Goal: Navigation & Orientation: Find specific page/section

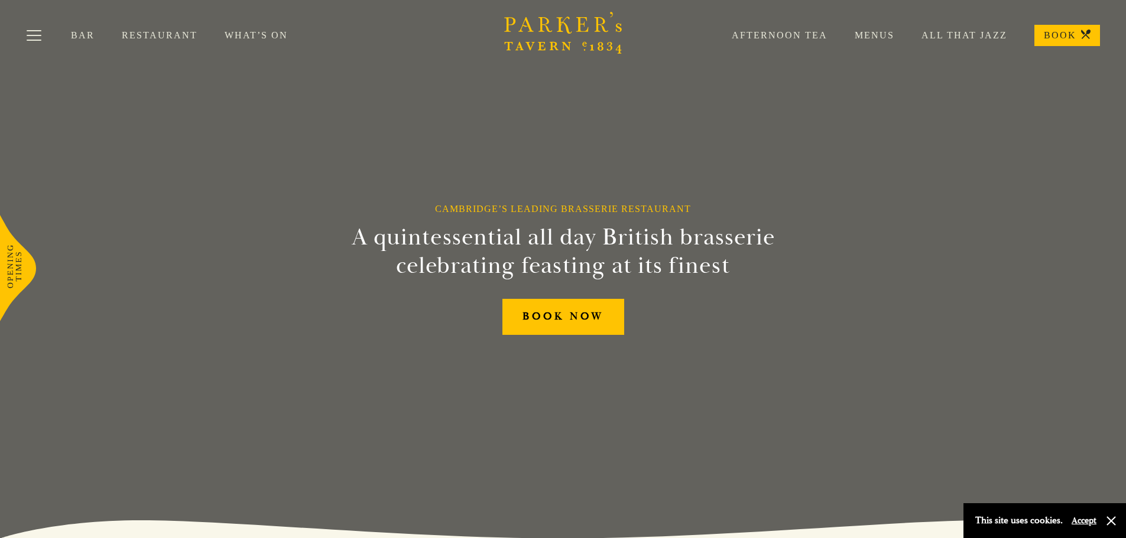
click at [866, 36] on link "Menus" at bounding box center [860, 36] width 67 height 12
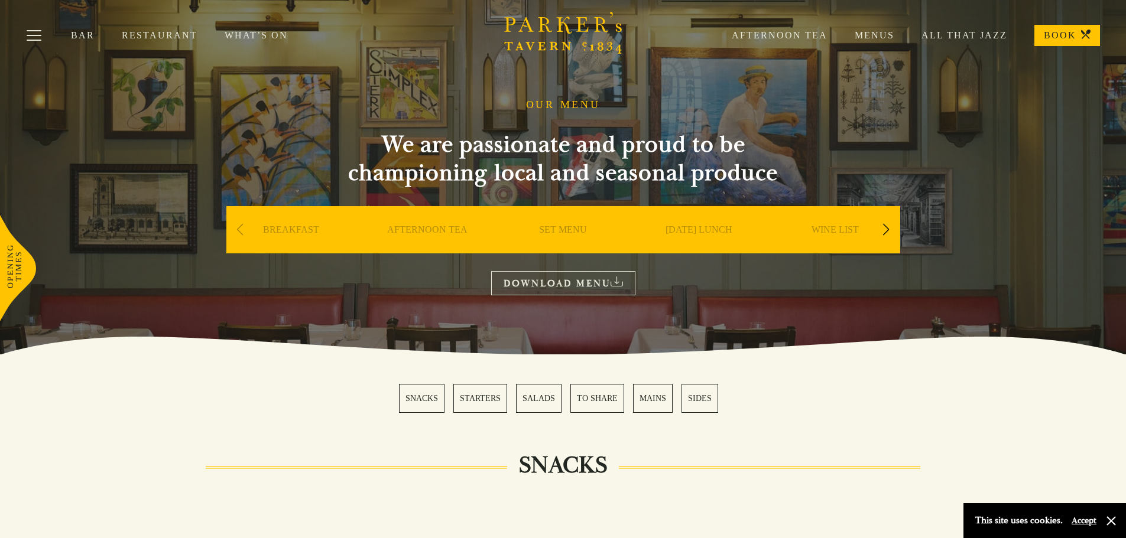
click at [869, 31] on link "Menus" at bounding box center [860, 36] width 67 height 12
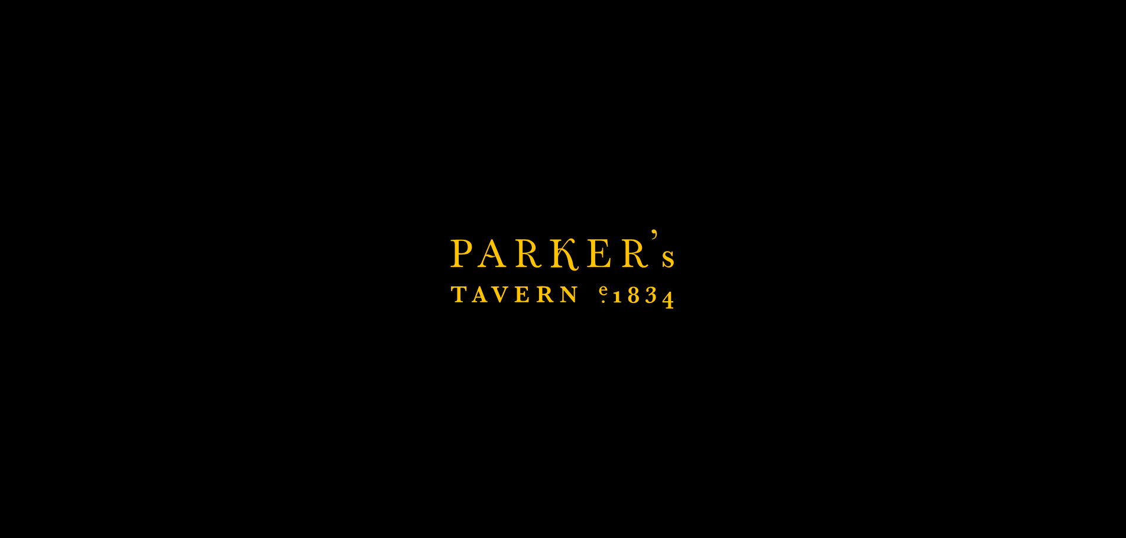
scroll to position [137, 0]
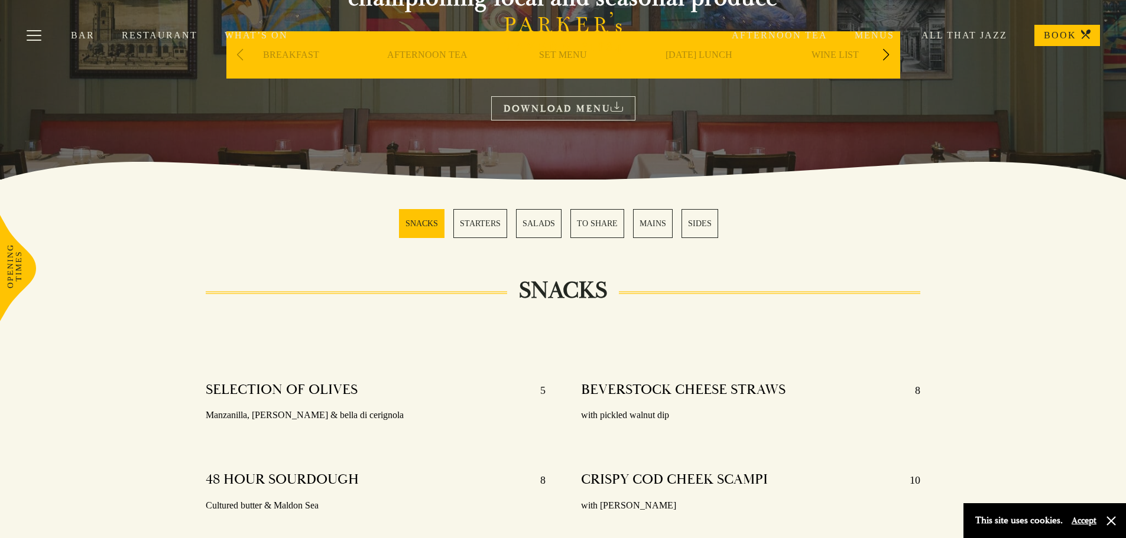
scroll to position [177, 0]
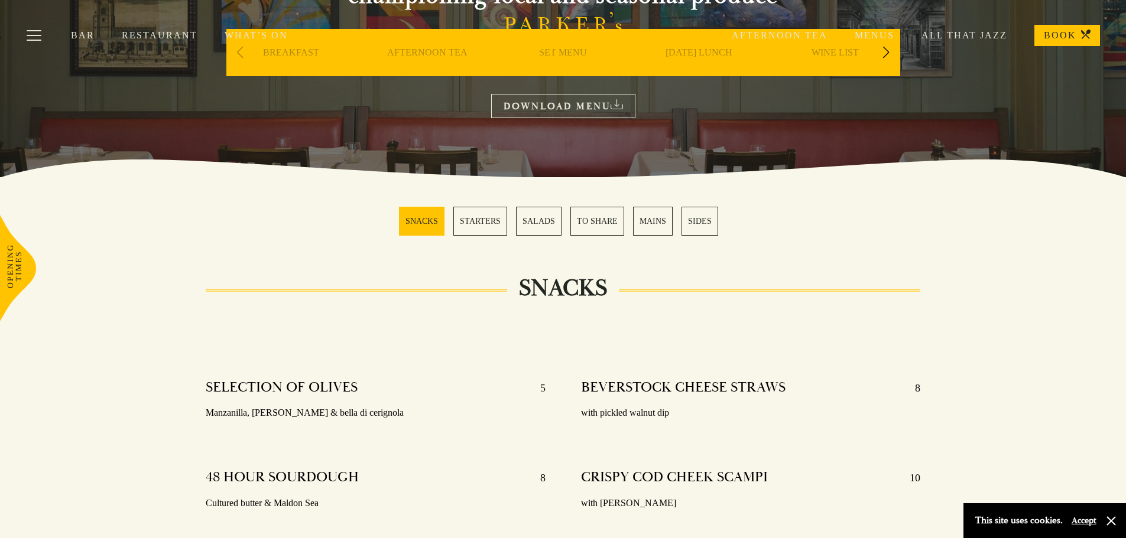
click at [152, 35] on link "Restaurant" at bounding box center [173, 36] width 103 height 12
